Goal: Find specific page/section: Find specific page/section

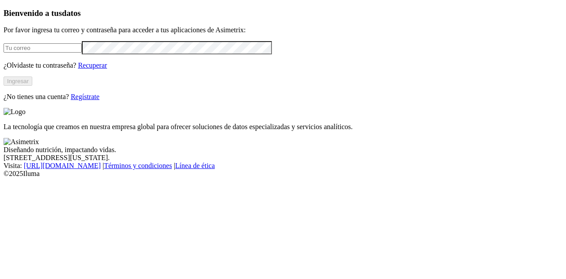
type input "[PERSON_NAME][EMAIL_ADDRESS][PERSON_NAME][DOMAIN_NAME]"
click at [128, 101] on div "Bienvenido a tus datos Por favor ingresa tu correo y contraseña para acceder a …" at bounding box center [283, 54] width 559 height 92
click at [32, 86] on button "Ingresar" at bounding box center [18, 80] width 29 height 9
